Goal: Check status: Check status

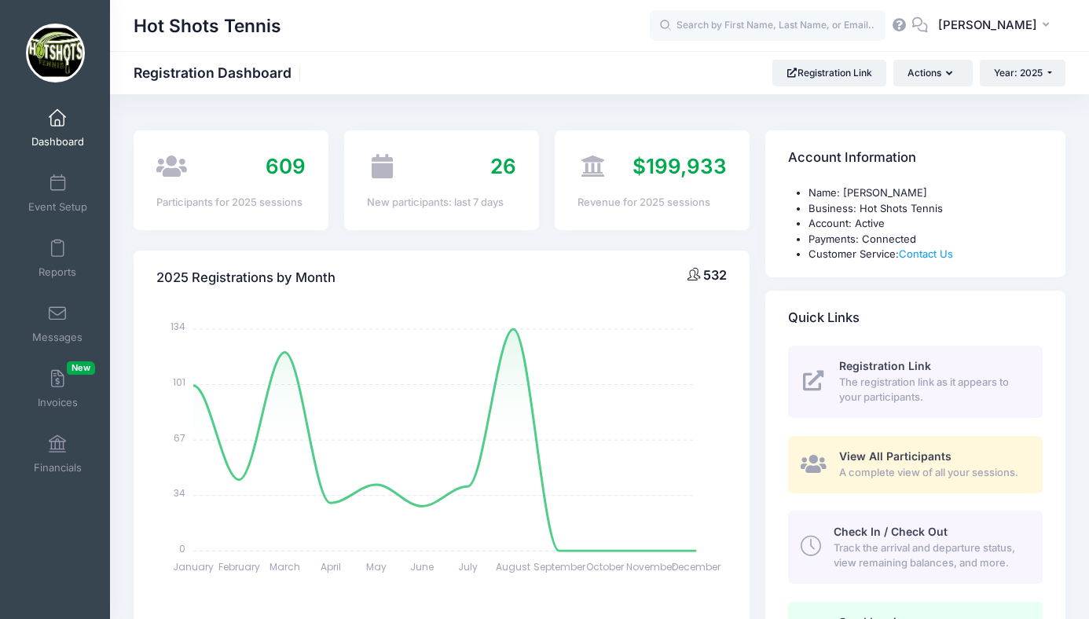
select select
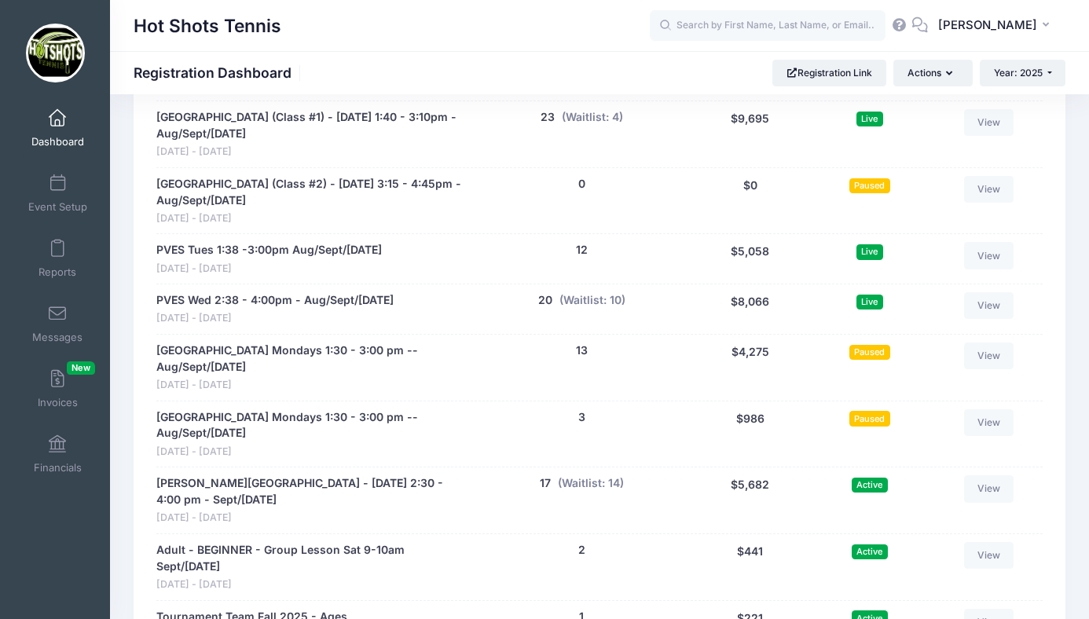
click at [57, 118] on span at bounding box center [57, 118] width 0 height 17
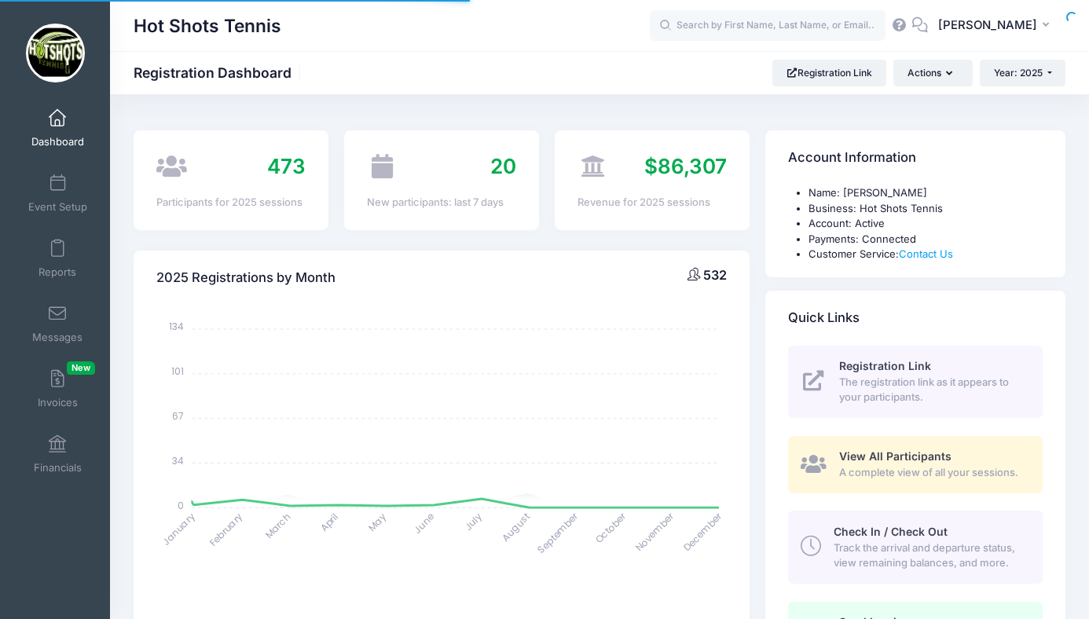
select select
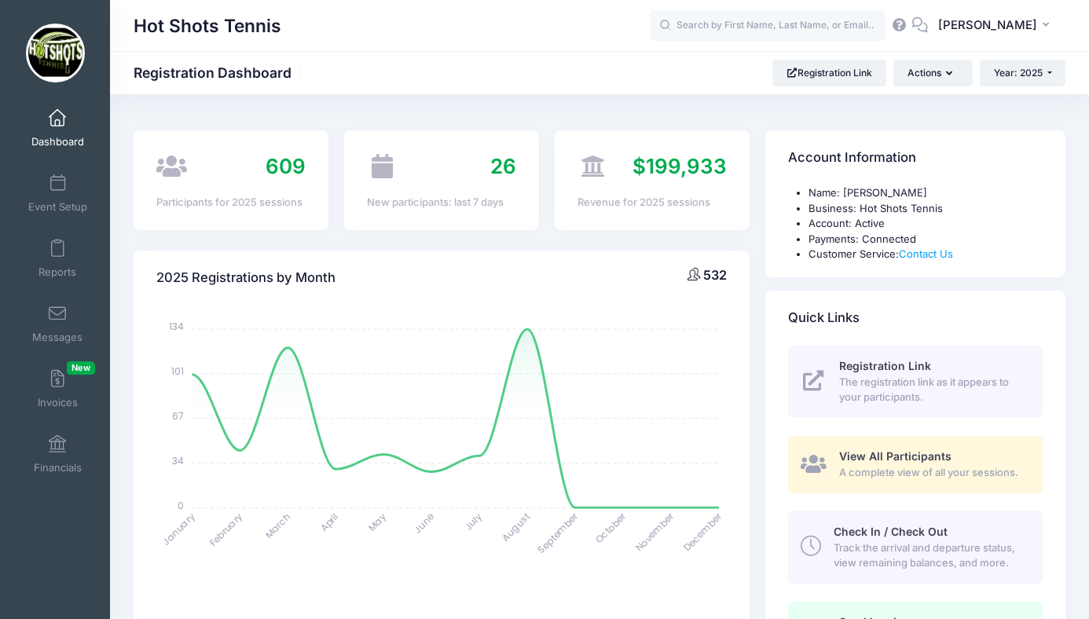
click at [57, 118] on span at bounding box center [57, 118] width 0 height 17
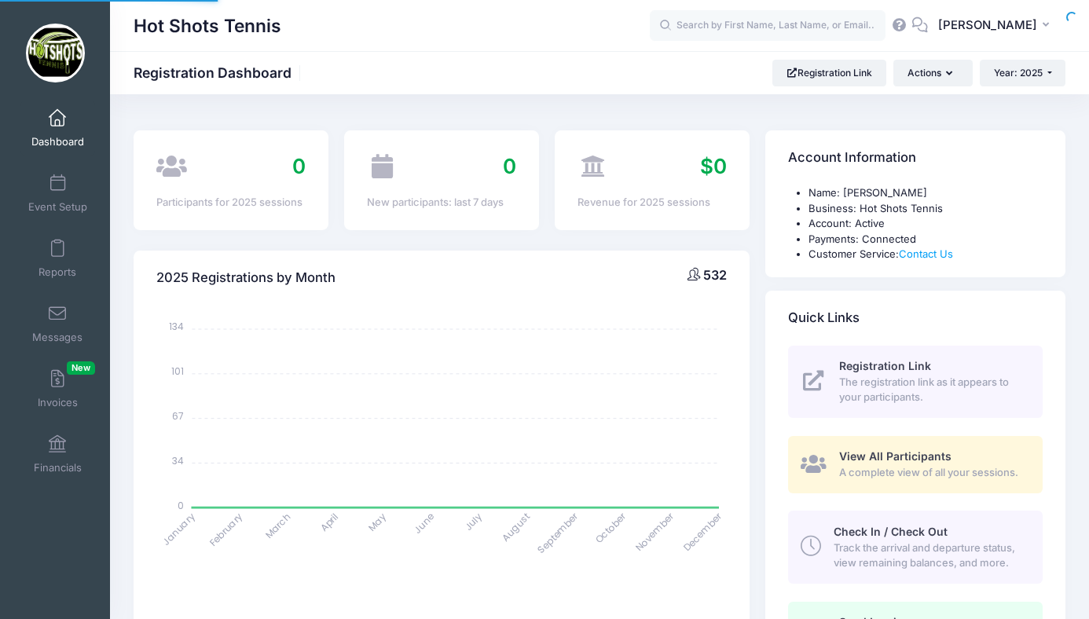
select select
